Goal: Task Accomplishment & Management: Use online tool/utility

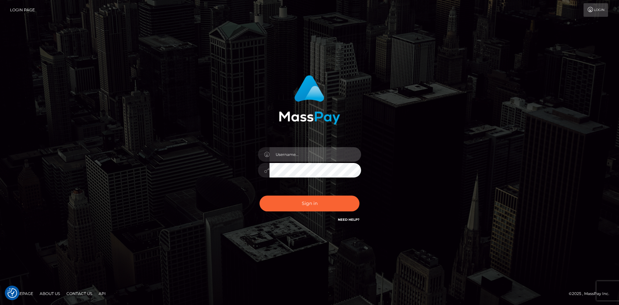
click at [316, 148] on input "text" at bounding box center [316, 154] width 92 height 15
paste input "pranav"
type input "pranav"
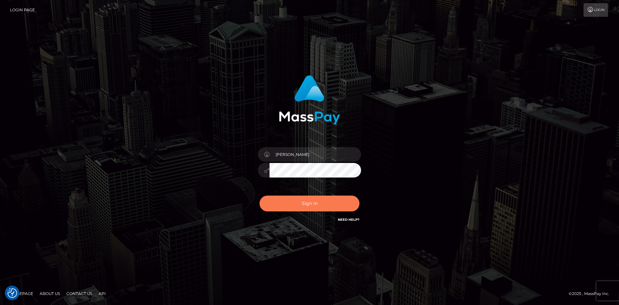
drag, startPoint x: 280, startPoint y: 212, endPoint x: 279, endPoint y: 206, distance: 5.6
click at [280, 212] on div "Sign in Need Help?" at bounding box center [309, 206] width 113 height 29
click at [302, 205] on button "Sign in" at bounding box center [310, 203] width 100 height 16
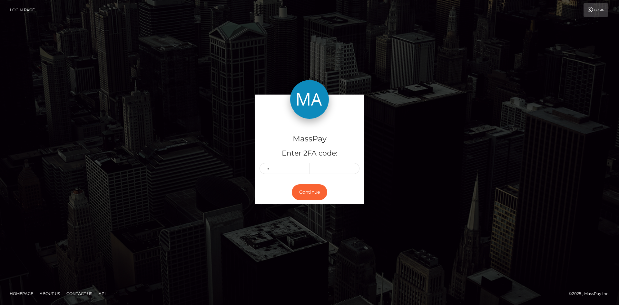
type input "6"
type input "0"
type input "8"
type input "4"
type input "6"
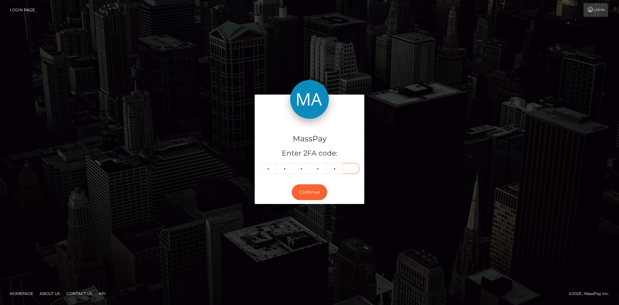
type input "1"
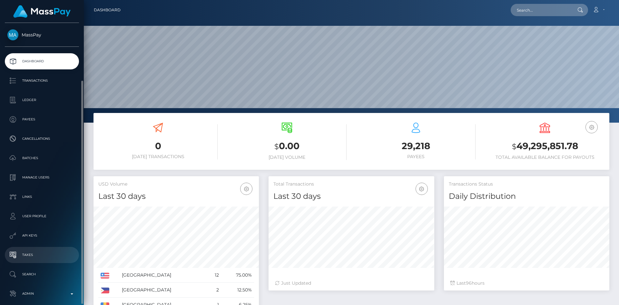
scroll to position [30, 0]
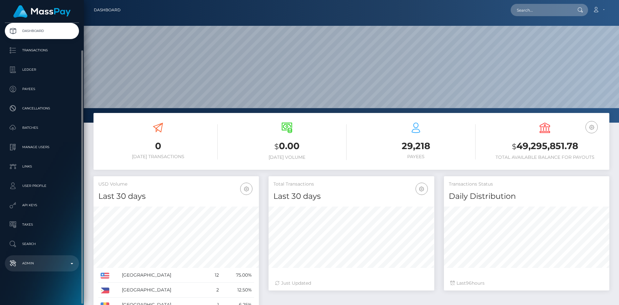
click at [44, 268] on link "Admin" at bounding box center [42, 263] width 74 height 16
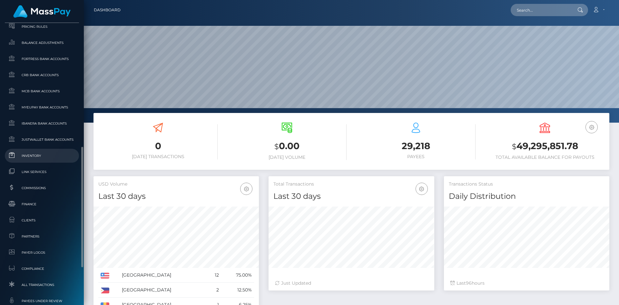
click at [36, 157] on span "Inventory" at bounding box center [41, 155] width 69 height 7
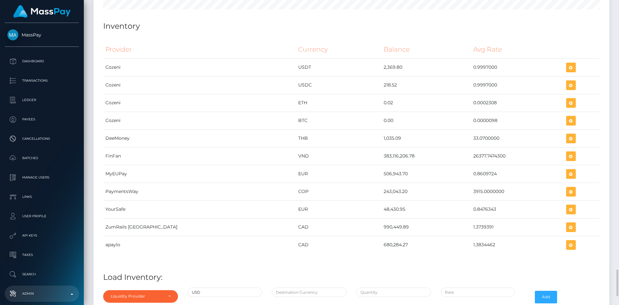
scroll to position [3138, 0]
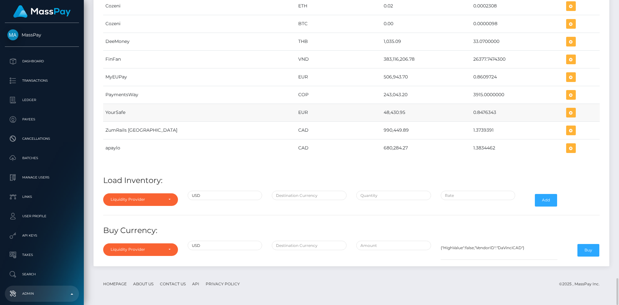
drag, startPoint x: 339, startPoint y: 112, endPoint x: 362, endPoint y: 114, distance: 22.7
click at [381, 114] on td "48,430.95" at bounding box center [426, 113] width 90 height 18
copy td "48,430.95"
drag, startPoint x: 445, startPoint y: 113, endPoint x: 471, endPoint y: 114, distance: 25.8
click at [471, 114] on td "0.8476343" at bounding box center [517, 113] width 93 height 18
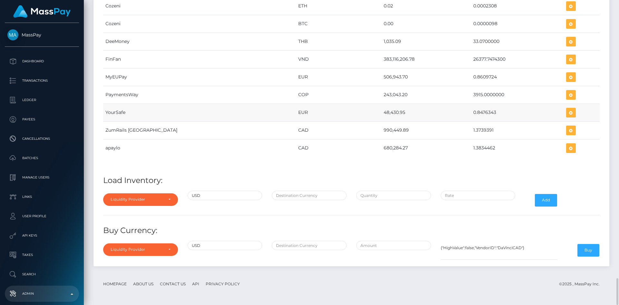
copy td "0.8476343"
click at [567, 113] on icon "button" at bounding box center [571, 113] width 8 height 8
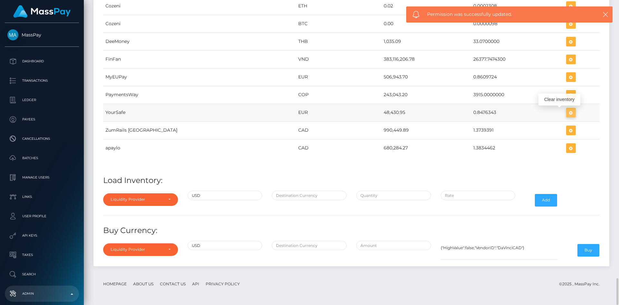
click at [567, 113] on icon "button" at bounding box center [571, 113] width 8 height 8
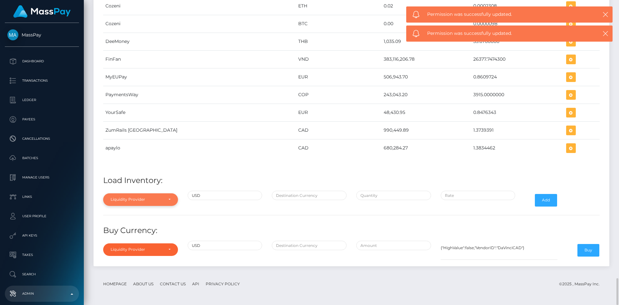
click at [157, 201] on div "Liquidity Provider" at bounding box center [137, 199] width 53 height 5
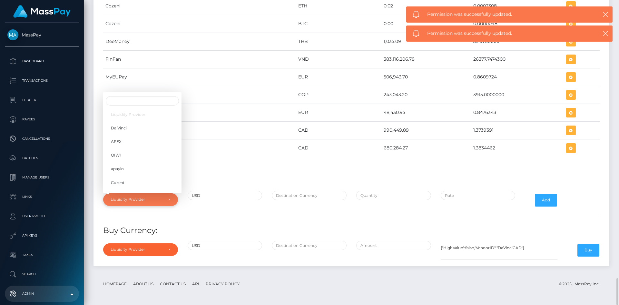
scroll to position [102, 0]
click at [128, 152] on link "YourSafe" at bounding box center [142, 149] width 78 height 12
select select "YourSafe"
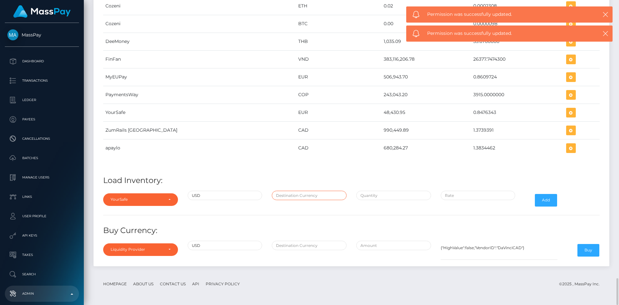
click at [303, 198] on input "text" at bounding box center [309, 195] width 75 height 9
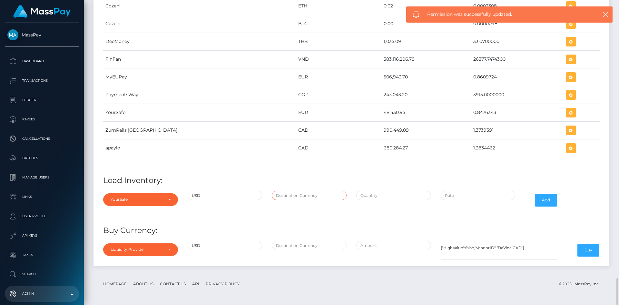
type input "EUR"
click at [368, 199] on input "text" at bounding box center [393, 195] width 75 height 9
paste input "200,000.0000000"
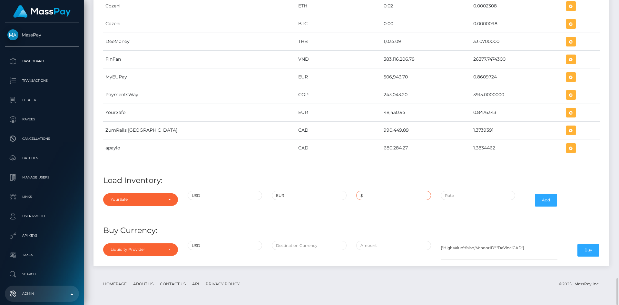
type input "$200,000.0000000"
click at [459, 198] on input "$" at bounding box center [478, 195] width 75 height 9
paste input "0.8475769"
type input "$0.8475769"
click at [548, 198] on button "Add" at bounding box center [546, 200] width 22 height 12
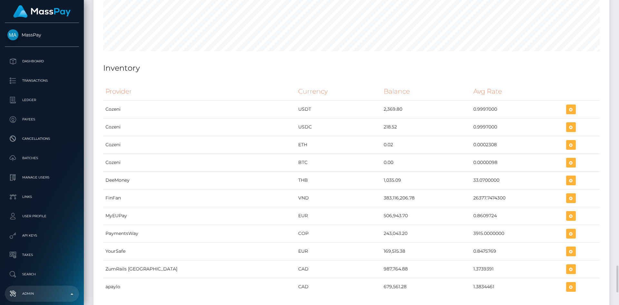
scroll to position [3138, 0]
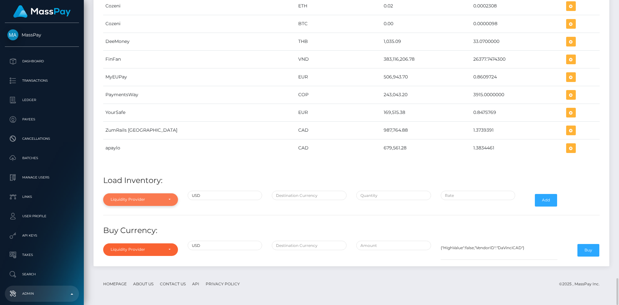
click at [151, 198] on div "Liquidity Provider" at bounding box center [137, 199] width 53 height 5
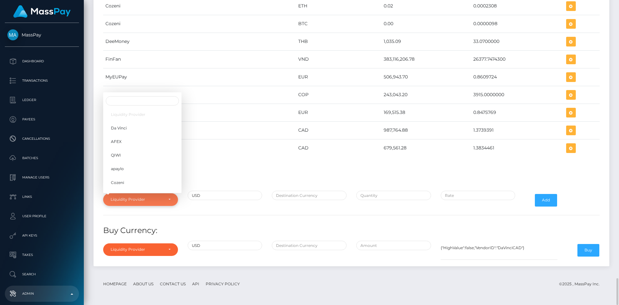
scroll to position [102, 0]
click at [123, 149] on span "YourSafe" at bounding box center [119, 149] width 17 height 6
select select "YourSafe"
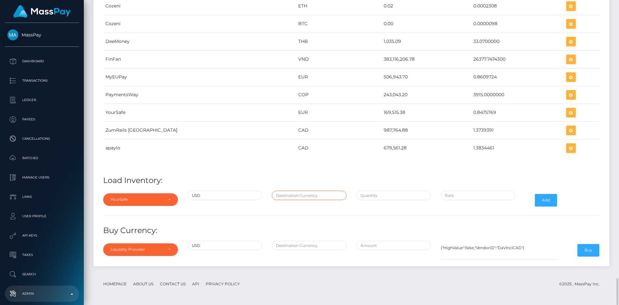
click at [294, 193] on input "text" at bounding box center [309, 195] width 75 height 9
type input "EUR"
click at [378, 199] on input "text" at bounding box center [393, 195] width 75 height 9
click at [380, 195] on input "$" at bounding box center [393, 195] width 75 height 9
paste input "58,227.3511100"
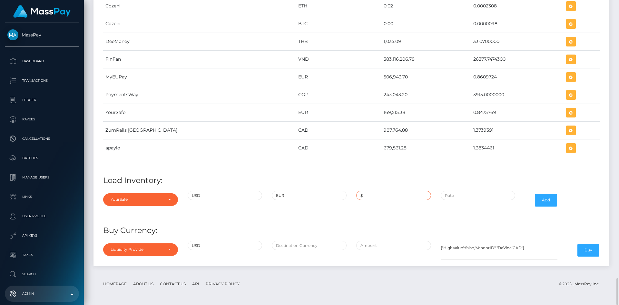
type input "$58,227.3511100"
click at [456, 193] on input "$" at bounding box center [478, 195] width 75 height 9
paste input "0.8476343"
type input "$0.8476343"
click at [550, 199] on button "Add" at bounding box center [546, 200] width 22 height 12
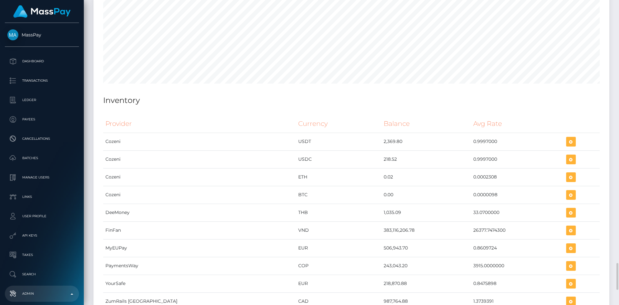
scroll to position [3138, 0]
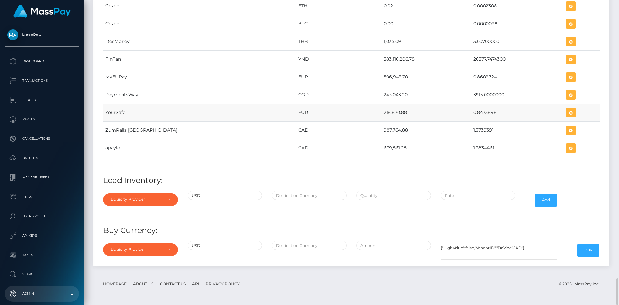
drag, startPoint x: 339, startPoint y: 112, endPoint x: 364, endPoint y: 112, distance: 25.2
click at [381, 112] on td "218,870.88" at bounding box center [426, 113] width 90 height 18
copy td "218,870.88"
drag, startPoint x: 445, startPoint y: 112, endPoint x: 470, endPoint y: 112, distance: 24.5
click at [471, 112] on td "0.8475898" at bounding box center [517, 113] width 93 height 18
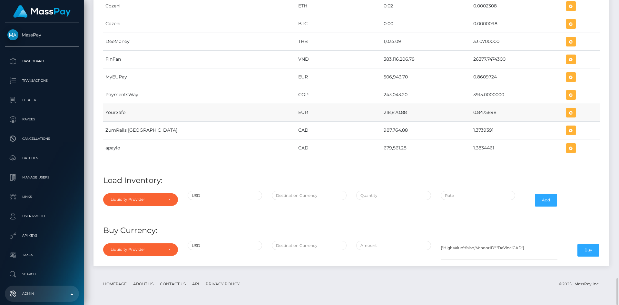
copy td "0.8475898"
click at [567, 113] on icon "button" at bounding box center [571, 113] width 8 height 8
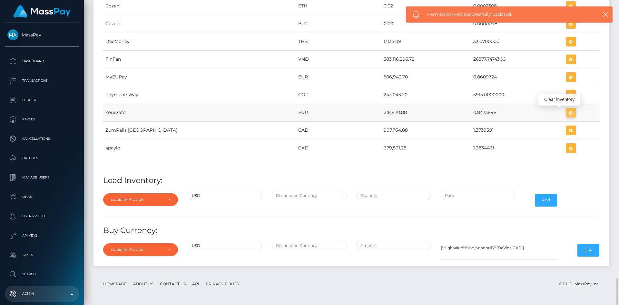
click at [567, 114] on icon "button" at bounding box center [571, 113] width 8 height 8
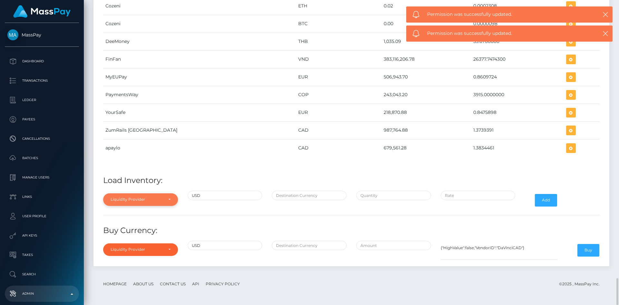
click at [132, 200] on div "Liquidity Provider" at bounding box center [137, 199] width 53 height 5
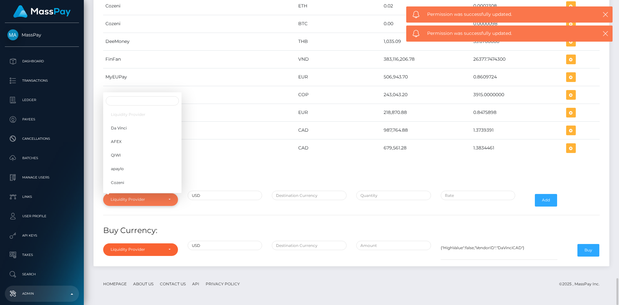
scroll to position [102, 0]
click at [131, 146] on link "YourSafe" at bounding box center [142, 149] width 78 height 12
select select "YourSafe"
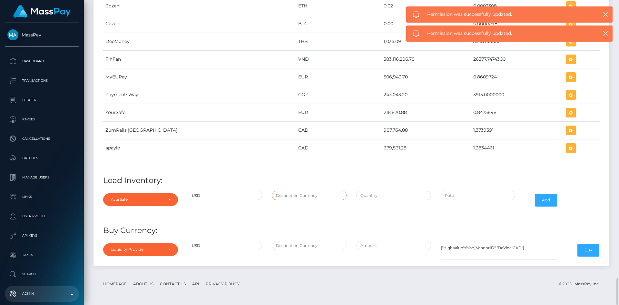
click at [294, 198] on input "text" at bounding box center [309, 195] width 75 height 9
type input "EUR"
click at [402, 193] on input "text" at bounding box center [393, 195] width 75 height 9
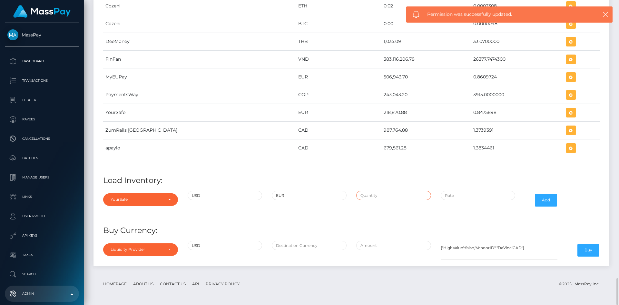
click at [373, 196] on input "text" at bounding box center [393, 195] width 75 height 9
paste input "258,227.3600000"
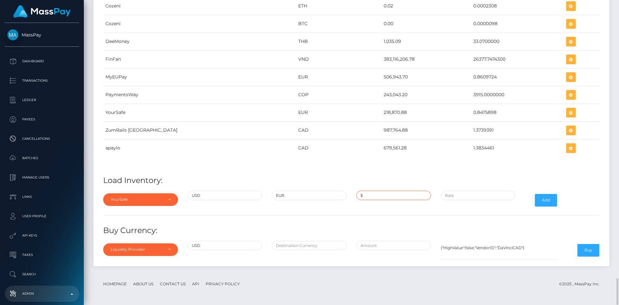
type input "$258,227.3600000"
click at [471, 197] on input "$" at bounding box center [478, 195] width 75 height 9
paste input "0.8475898"
type input "$0.8475898"
click at [549, 201] on button "Add" at bounding box center [546, 200] width 22 height 12
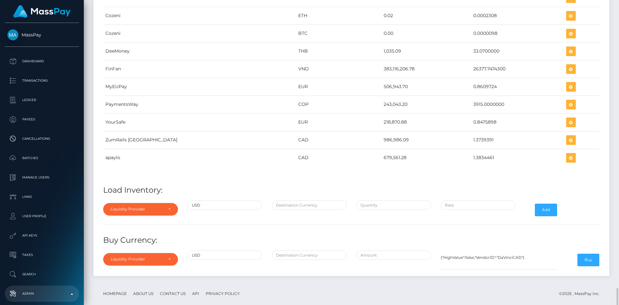
scroll to position [3138, 0]
